Goal: Information Seeking & Learning: Learn about a topic

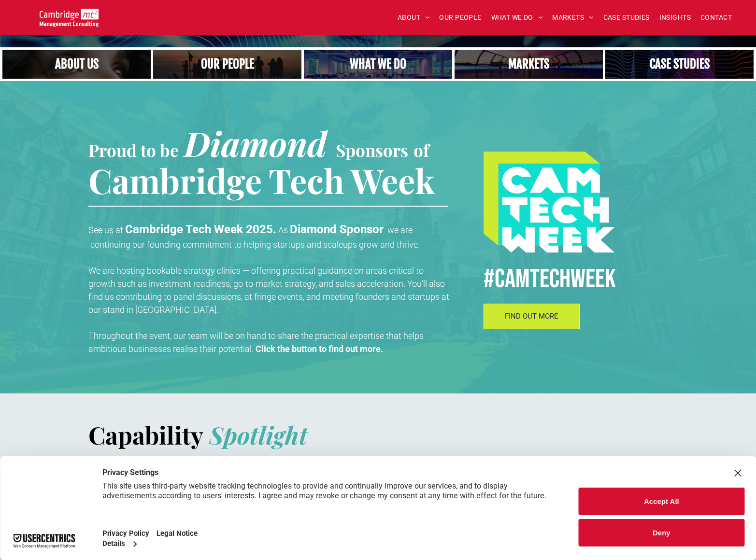
scroll to position [239, 0]
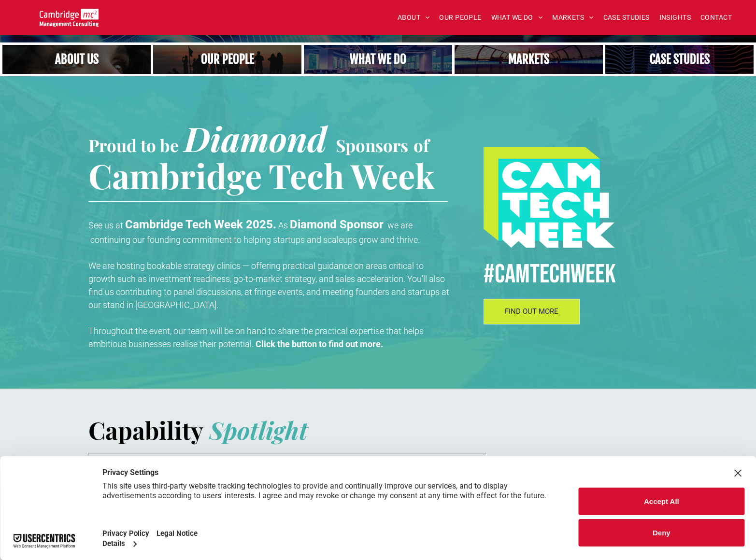
click at [737, 470] on div "Close Layer" at bounding box center [738, 474] width 14 height 14
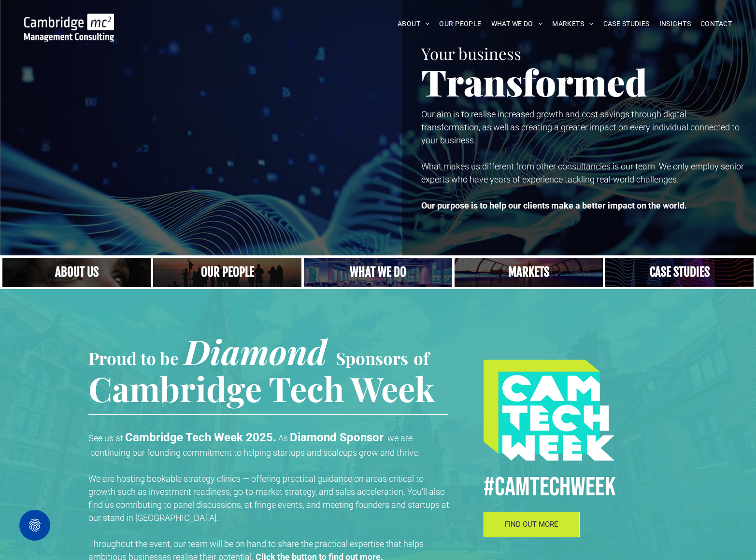
scroll to position [0, 0]
